Goal: Find specific page/section: Find specific page/section

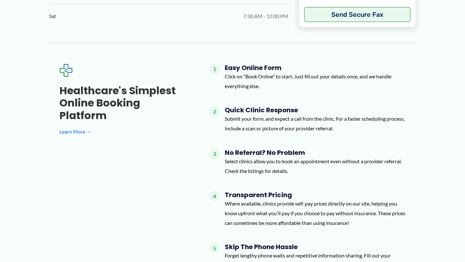
scroll to position [538, 0]
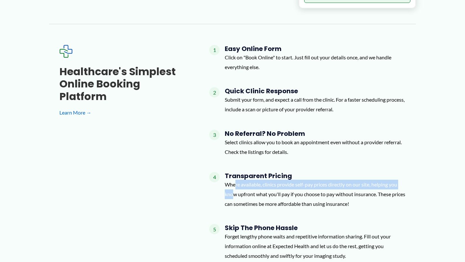
drag, startPoint x: 235, startPoint y: 171, endPoint x: 236, endPoint y: 200, distance: 29.4
click at [235, 186] on p "Where available, clinics provide self-pay prices directly on our site, helping …" at bounding box center [315, 194] width 181 height 29
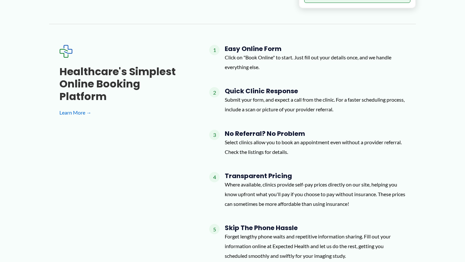
click at [236, 201] on div "Transparent Pricing Where available, clinics provide self-pay prices directly o…" at bounding box center [315, 193] width 181 height 42
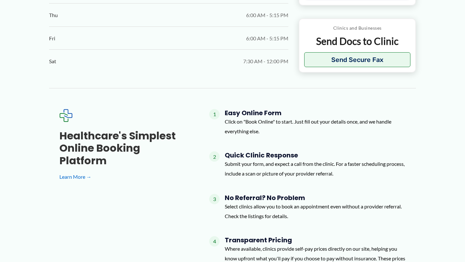
scroll to position [473, 0]
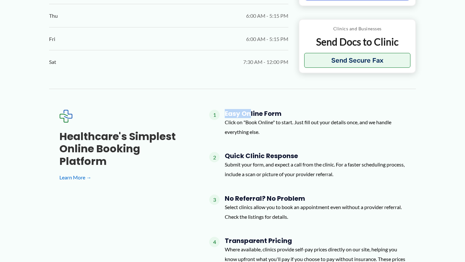
drag, startPoint x: 252, startPoint y: 98, endPoint x: 253, endPoint y: 115, distance: 16.5
click at [253, 111] on div "Healthcare's simplest online booking platform Learn More → 1 Easy Online Form C…" at bounding box center [232, 220] width 367 height 263
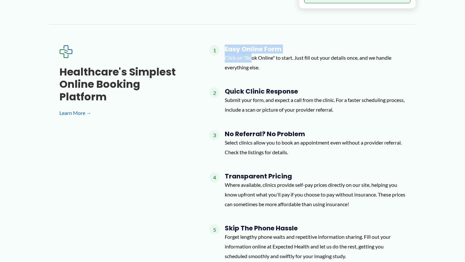
scroll to position [616, 0]
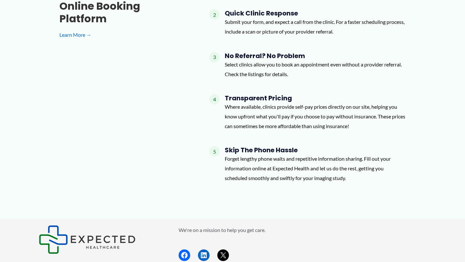
drag, startPoint x: 255, startPoint y: 156, endPoint x: 250, endPoint y: 133, distance: 23.6
click at [250, 146] on div "Skip the Phone Hassle Forget lengthy phone waits and repetitive information sha…" at bounding box center [315, 167] width 181 height 42
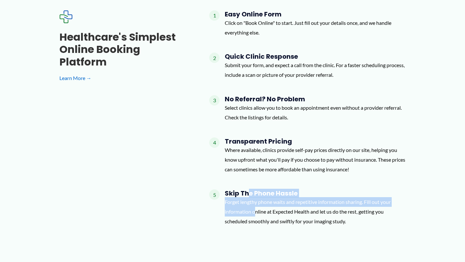
scroll to position [566, 0]
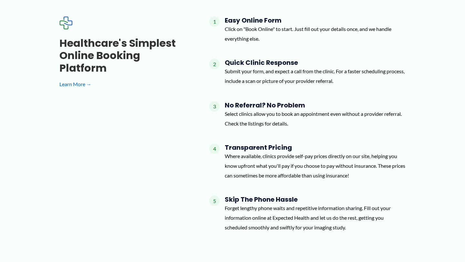
click at [250, 133] on div "1 Easy Online Form Click on "Book Online" to start. Just fill out your details …" at bounding box center [307, 126] width 197 height 221
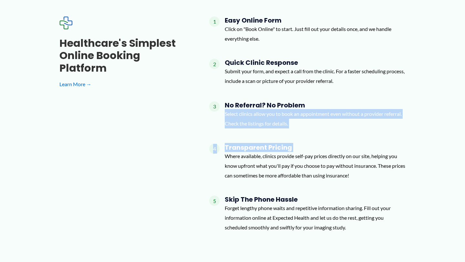
drag, startPoint x: 250, startPoint y: 133, endPoint x: 247, endPoint y: 100, distance: 32.5
click at [247, 100] on div "1 Easy Online Form Click on "Book Online" to start. Just fill out your details …" at bounding box center [307, 126] width 197 height 221
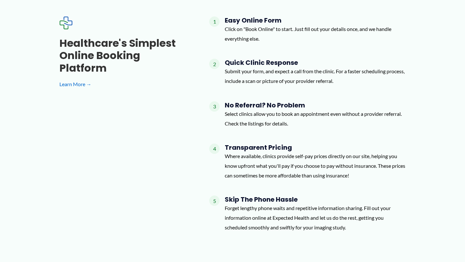
click at [246, 101] on h4 "No Referral? No Problem" at bounding box center [315, 105] width 181 height 8
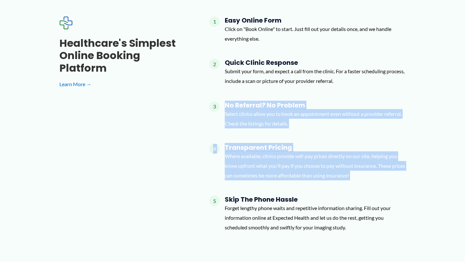
drag, startPoint x: 246, startPoint y: 97, endPoint x: 265, endPoint y: 194, distance: 98.3
click at [265, 191] on div "1 Easy Online Form Click on "Book Online" to start. Just fill out your details …" at bounding box center [307, 126] width 197 height 221
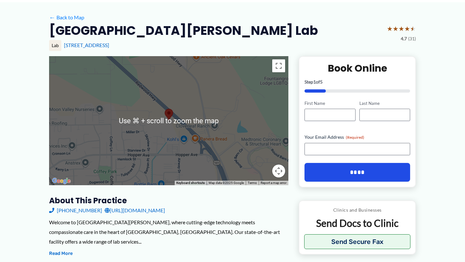
scroll to position [62, 0]
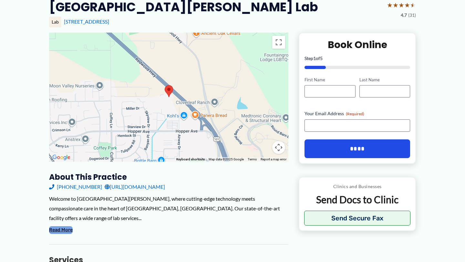
click at [62, 227] on button "Read More" at bounding box center [61, 231] width 24 height 8
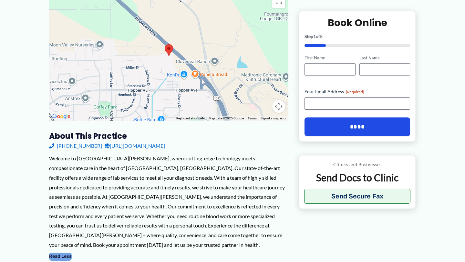
scroll to position [103, 0]
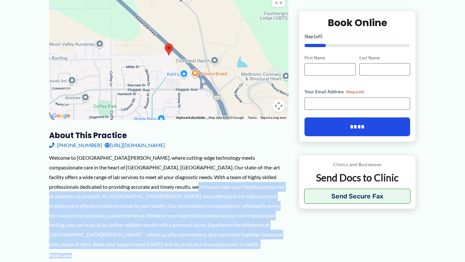
drag, startPoint x: 126, startPoint y: 191, endPoint x: 129, endPoint y: 257, distance: 65.7
click at [129, 257] on div "Welcome to [GEOGRAPHIC_DATA][PERSON_NAME], where cutting-edge technology meets …" at bounding box center [169, 206] width 240 height 107
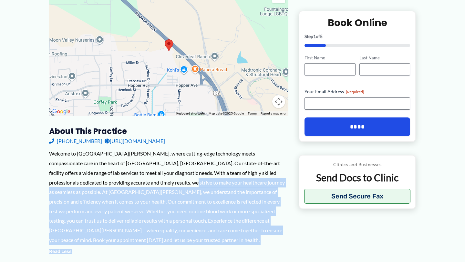
scroll to position [109, 0]
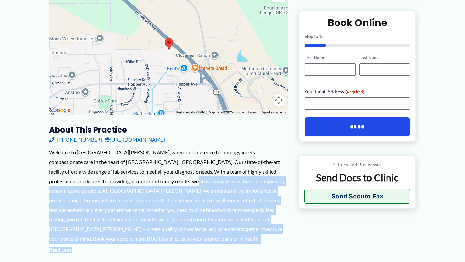
click at [133, 139] on link "[URL][DOMAIN_NAME]" at bounding box center [135, 140] width 60 height 10
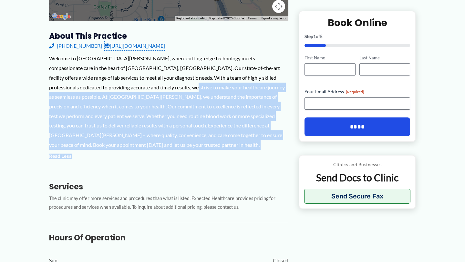
scroll to position [0, 0]
